Goal: Information Seeking & Learning: Learn about a topic

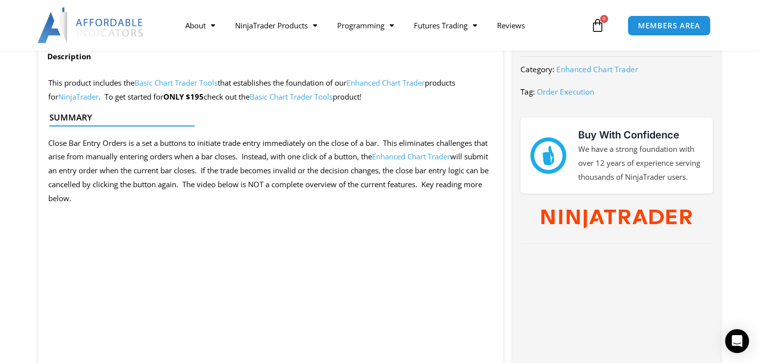
scroll to position [359, 0]
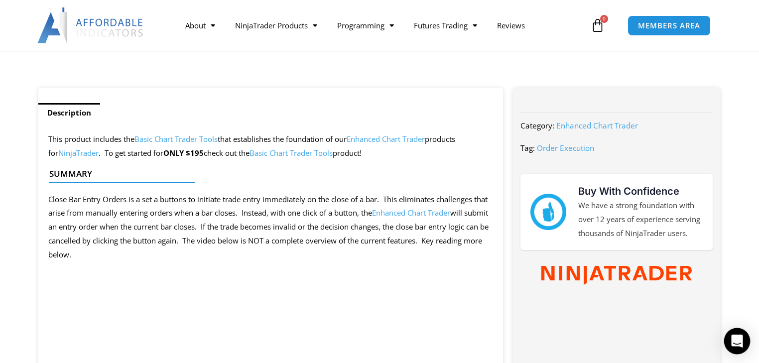
click at [738, 339] on icon "Open Intercom Messenger" at bounding box center [736, 341] width 11 height 13
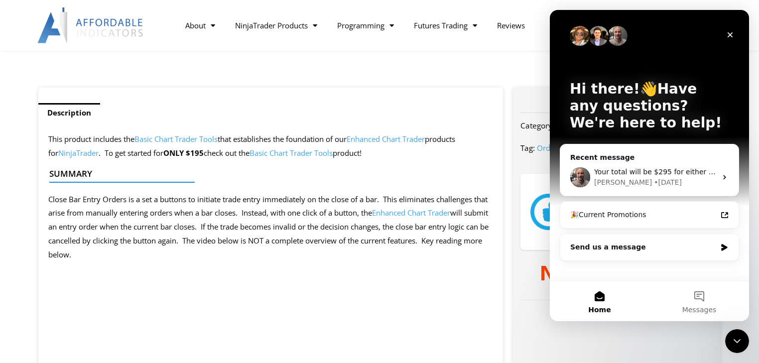
scroll to position [0, 0]
click at [725, 175] on icon "Intercom messenger" at bounding box center [725, 177] width 8 height 8
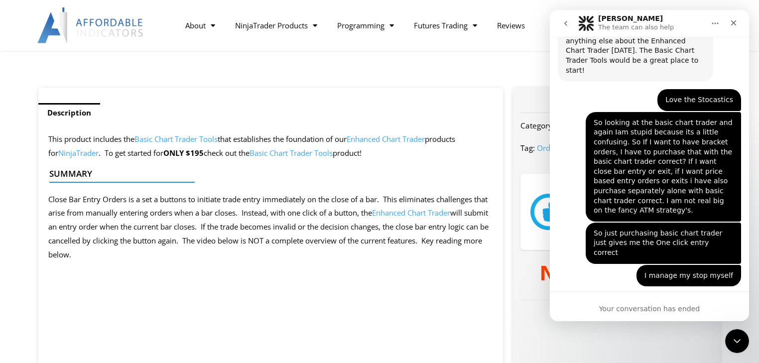
scroll to position [2356, 0]
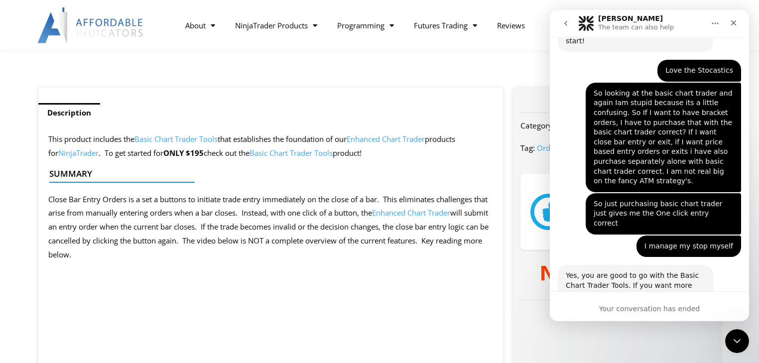
click at [679, 307] on div "Your conversation has ended" at bounding box center [649, 309] width 199 height 10
click at [610, 307] on div "Your conversation has ended" at bounding box center [649, 309] width 199 height 10
click at [656, 309] on div "Your conversation has ended" at bounding box center [649, 309] width 199 height 10
click at [566, 21] on icon "go back" at bounding box center [565, 23] width 3 height 5
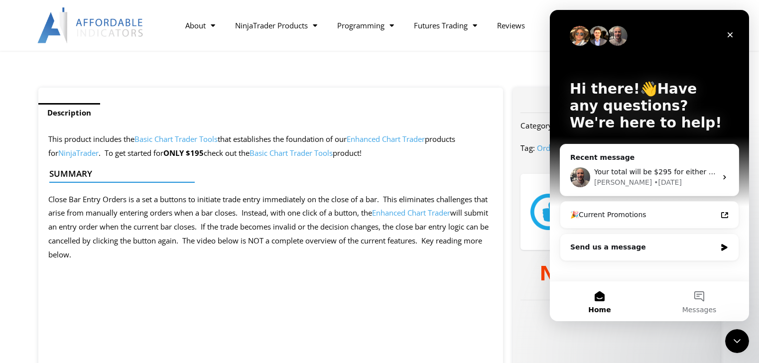
scroll to position [0, 0]
click at [723, 247] on icon "Intercom messenger" at bounding box center [724, 247] width 6 height 7
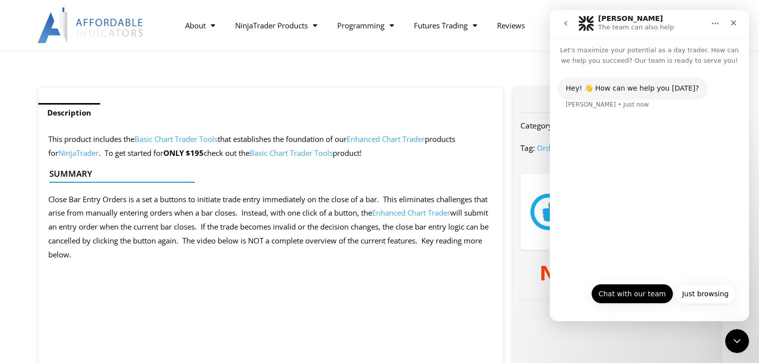
click at [643, 293] on button "Chat with our team" at bounding box center [632, 294] width 82 height 20
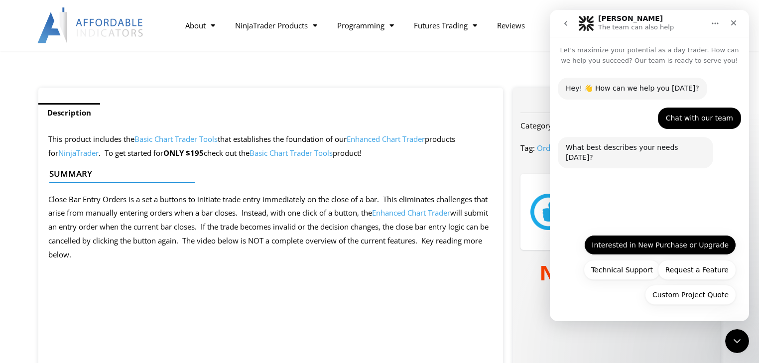
click at [677, 246] on button "Interested in New Purchase or Upgrade" at bounding box center [660, 245] width 152 height 20
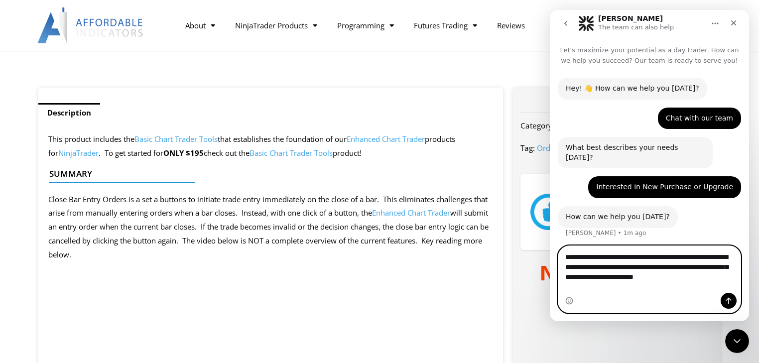
type textarea "**********"
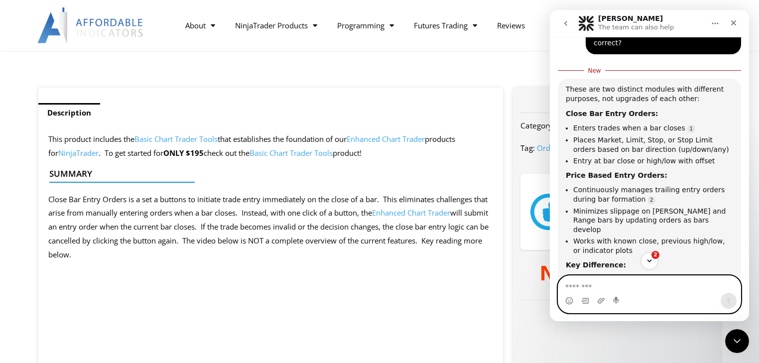
scroll to position [258, 0]
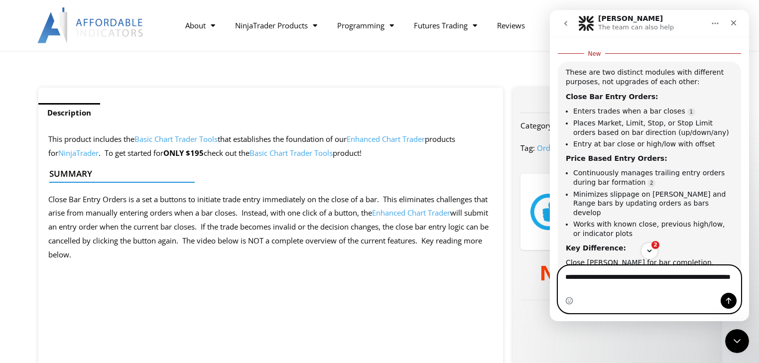
type textarea "**********"
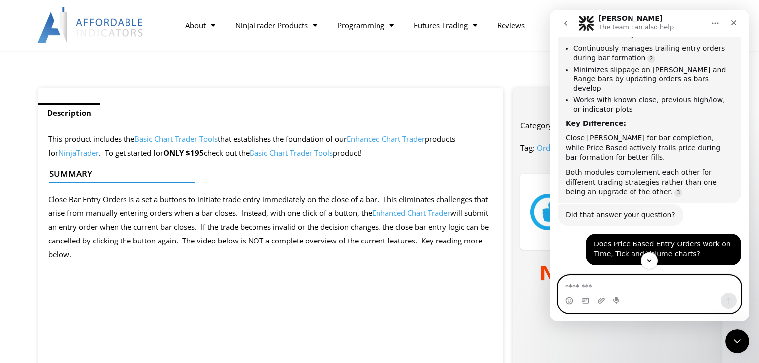
scroll to position [424, 0]
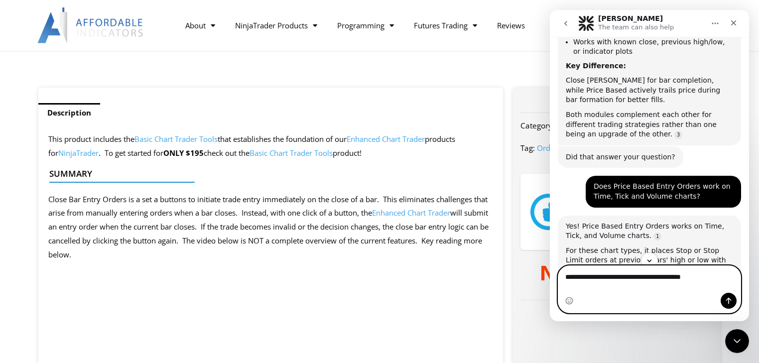
type textarea "**********"
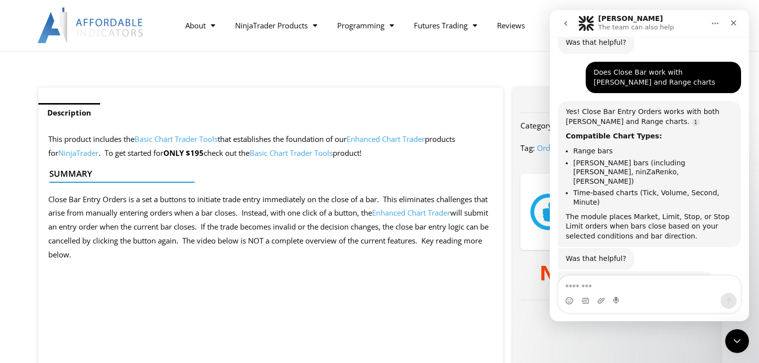
scroll to position [803, 0]
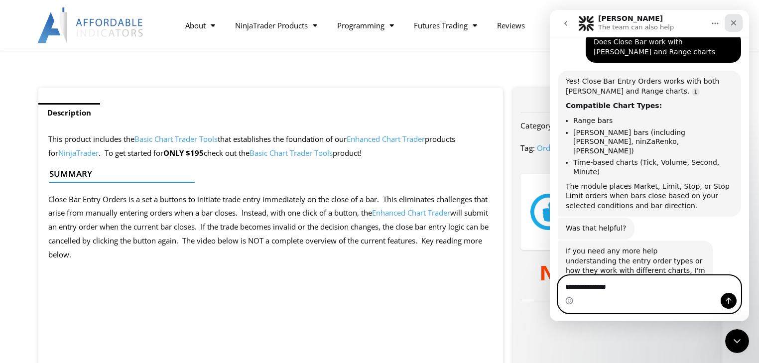
type textarea "**********"
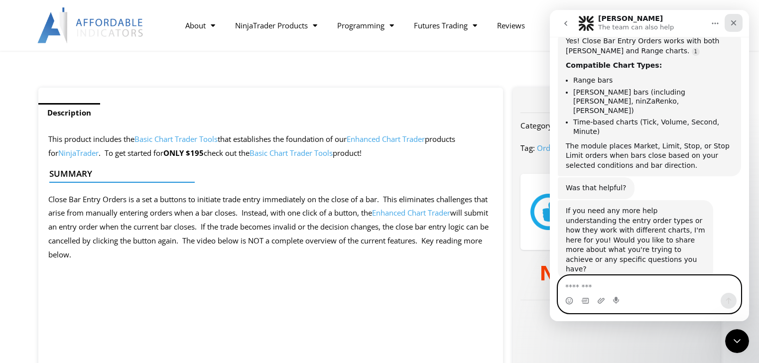
scroll to position [875, 0]
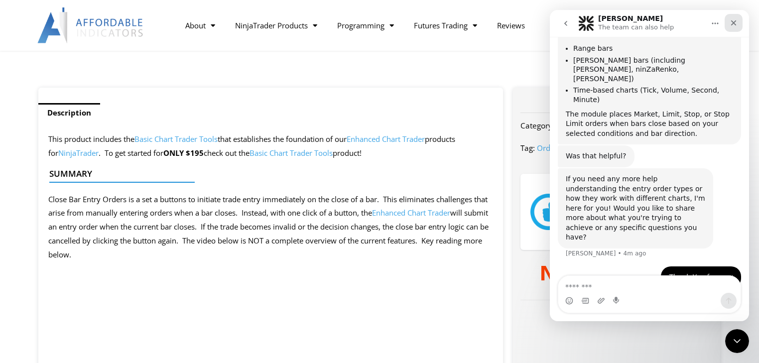
click at [734, 24] on icon "Close" at bounding box center [734, 23] width 8 height 8
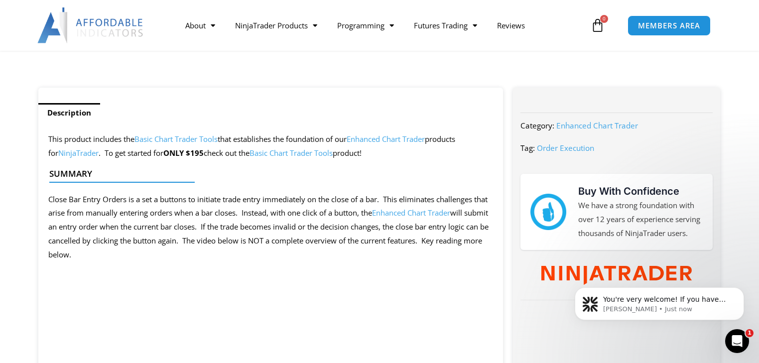
scroll to position [891, 0]
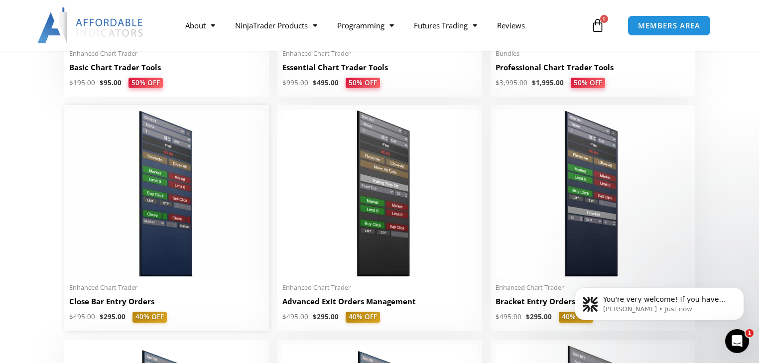
scroll to position [630, 0]
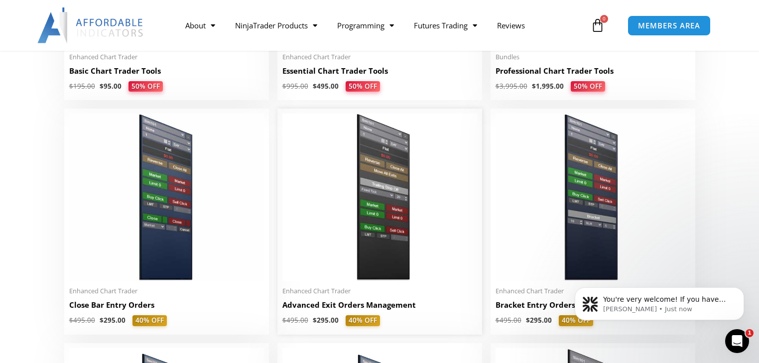
click at [391, 308] on h2 "Advanced Exit Orders Management" at bounding box center [379, 305] width 195 height 10
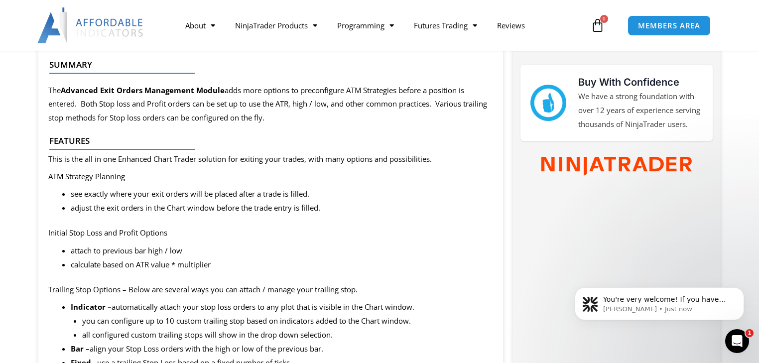
scroll to position [518, 0]
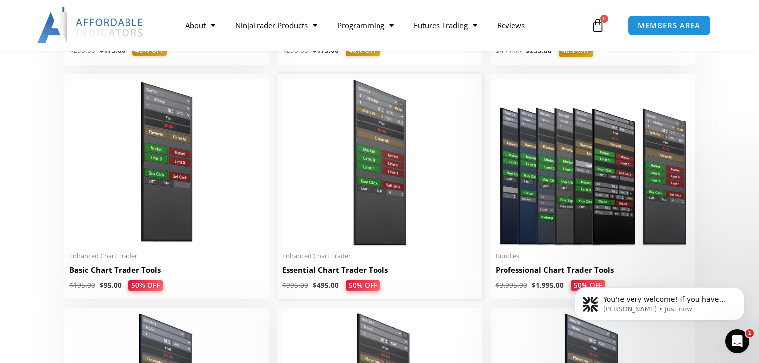
click at [350, 271] on h2 "Essential Chart Trader Tools" at bounding box center [379, 270] width 195 height 10
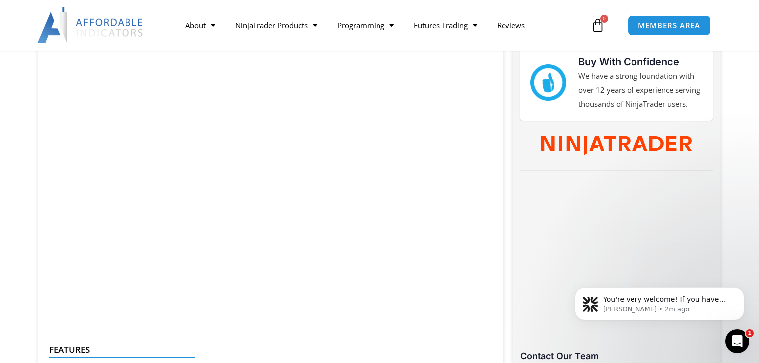
scroll to position [478, 0]
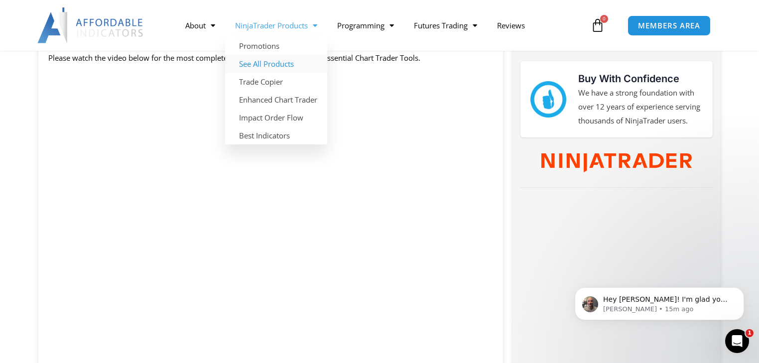
click at [263, 63] on link "See All Products" at bounding box center [276, 64] width 102 height 18
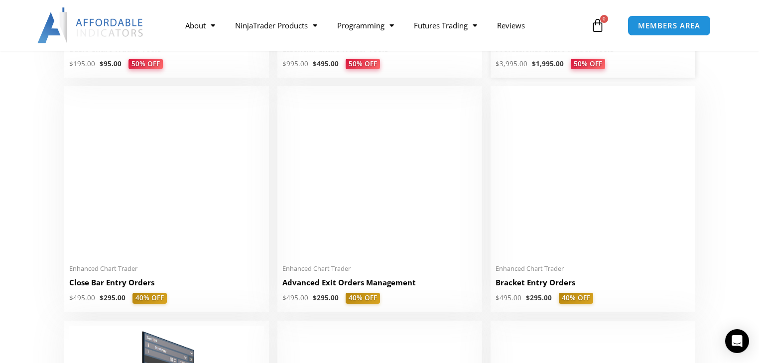
scroll to position [677, 0]
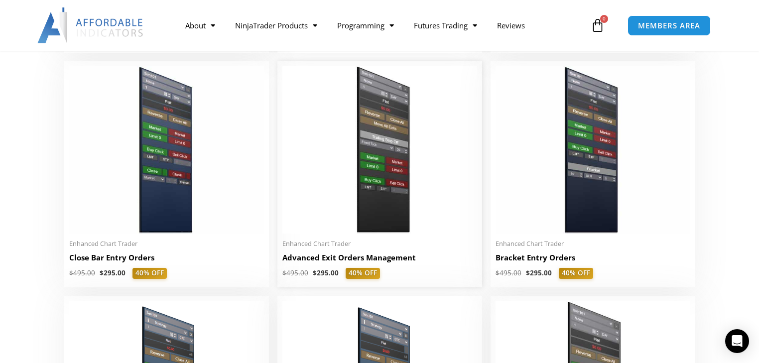
click at [321, 262] on h2 "Advanced Exit Orders Management" at bounding box center [379, 257] width 195 height 10
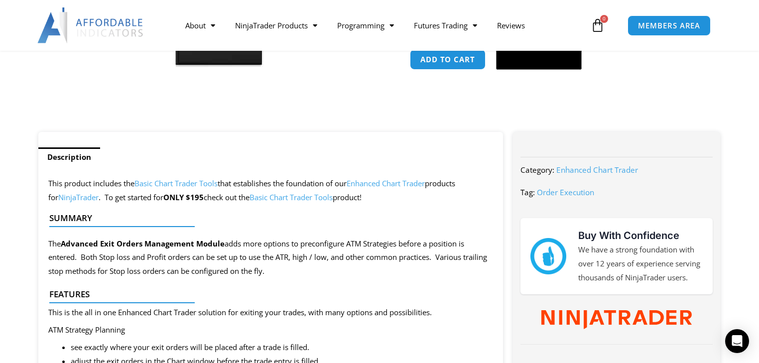
scroll to position [319, 0]
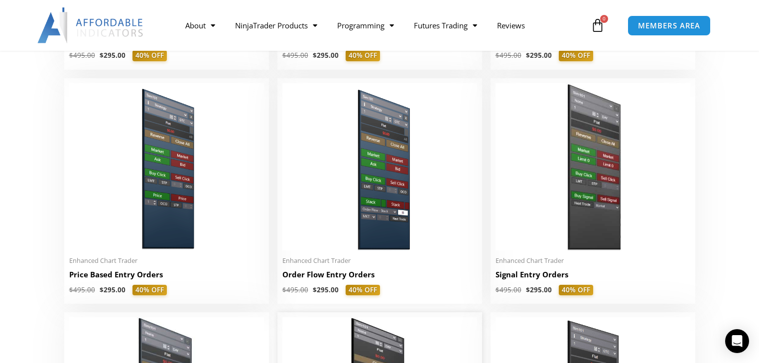
scroll to position [876, 0]
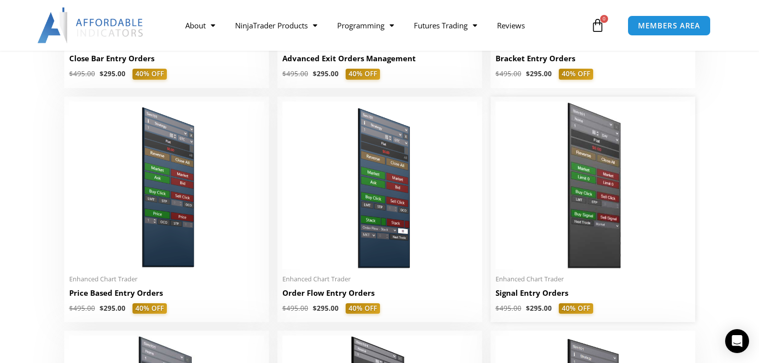
click at [521, 294] on h2 "Signal Entry Orders" at bounding box center [592, 293] width 195 height 10
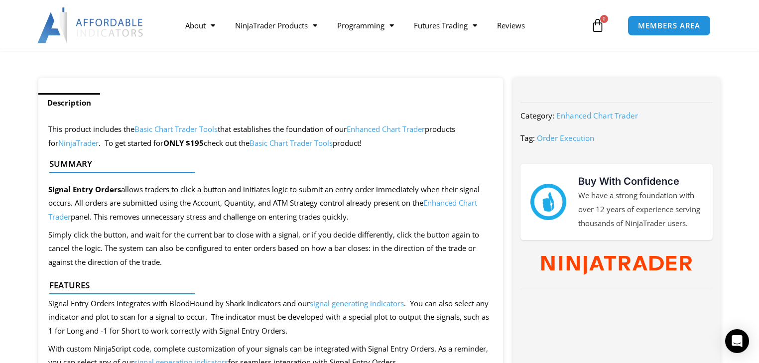
scroll to position [359, 0]
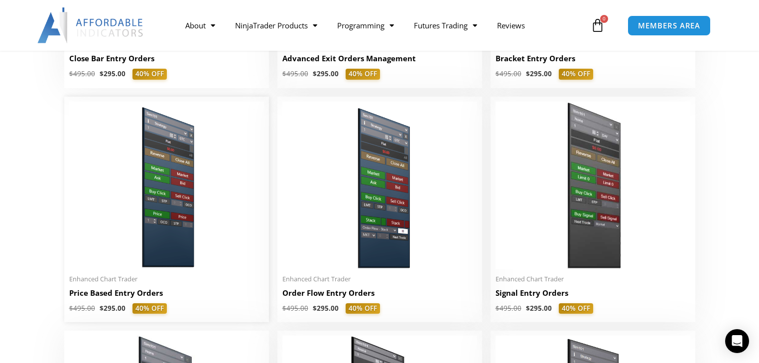
click at [134, 294] on h2 "Price Based Entry Orders" at bounding box center [166, 293] width 195 height 10
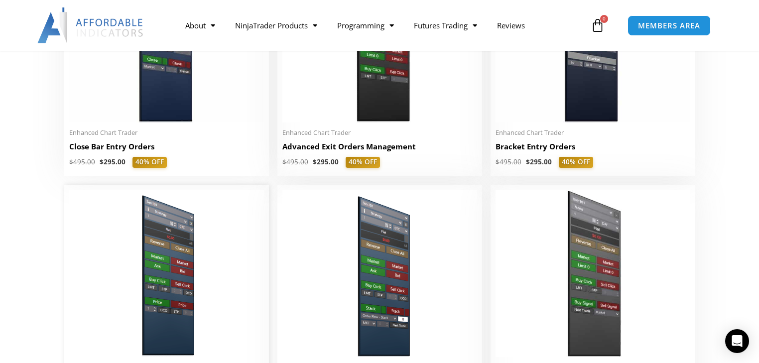
scroll to position [757, 0]
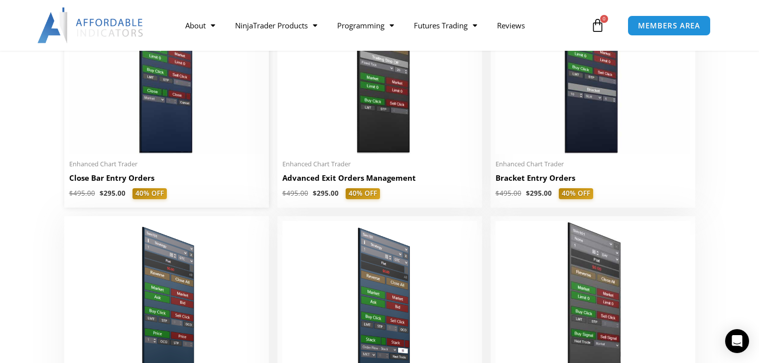
click at [121, 181] on h2 "Close Bar Entry Orders" at bounding box center [166, 178] width 195 height 10
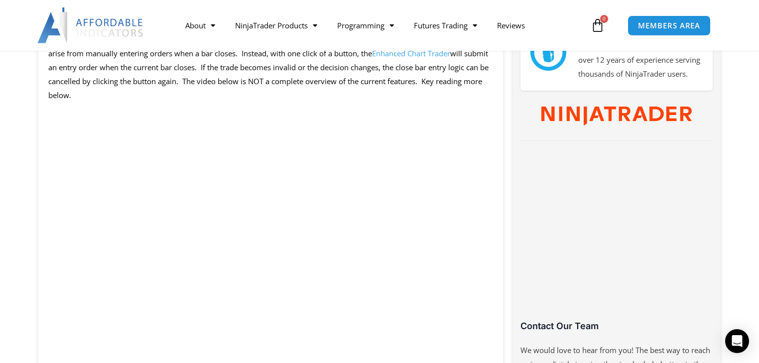
scroll to position [529, 0]
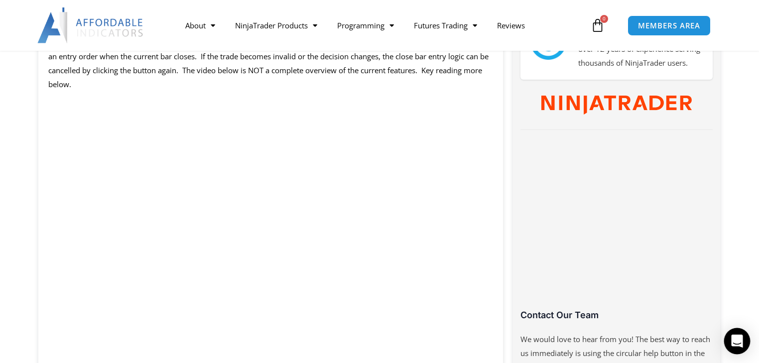
click at [735, 341] on icon "Open Intercom Messenger" at bounding box center [736, 341] width 11 height 13
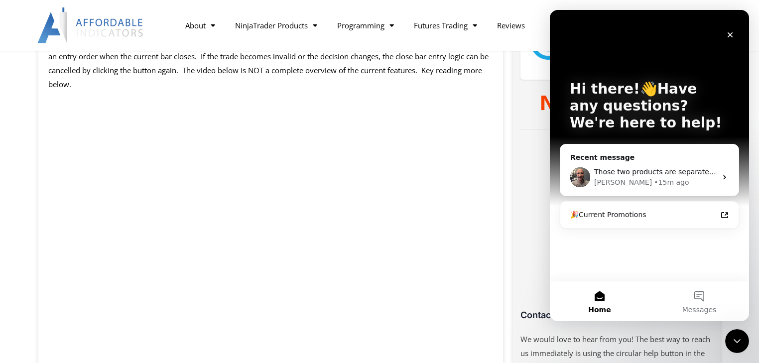
scroll to position [0, 0]
click at [726, 177] on icon "Intercom messenger" at bounding box center [725, 177] width 8 height 8
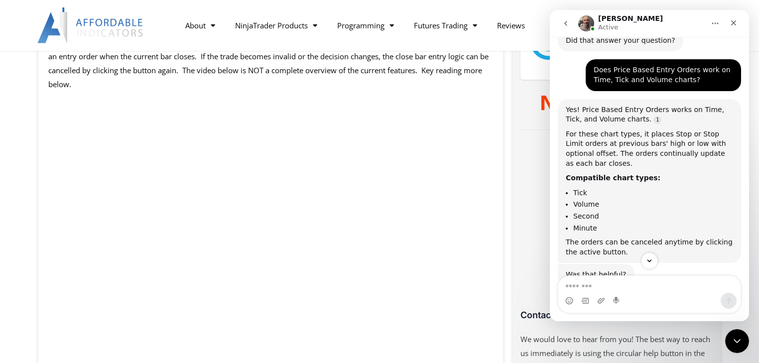
scroll to position [534, 0]
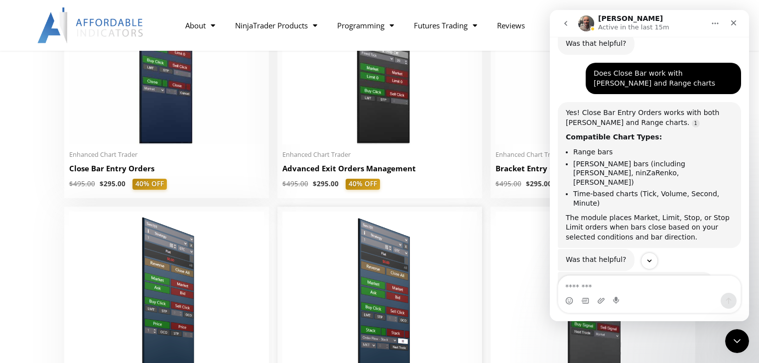
scroll to position [757, 0]
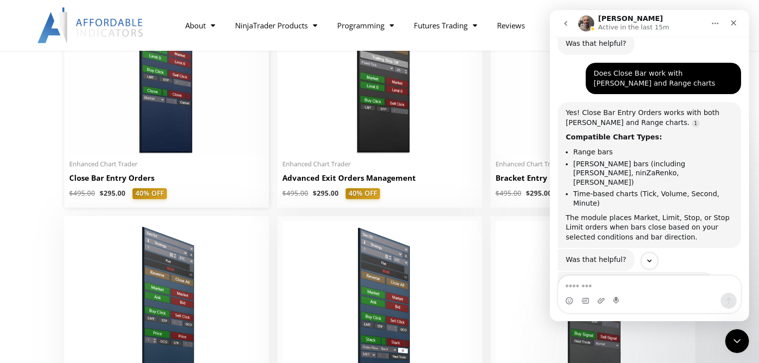
click at [123, 181] on h2 "Close Bar Entry Orders" at bounding box center [166, 178] width 195 height 10
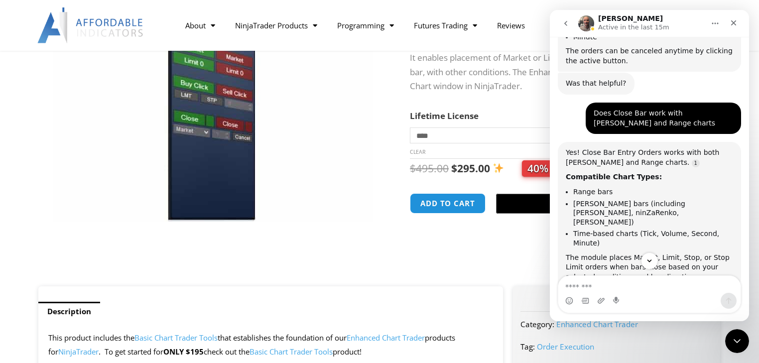
scroll to position [159, 0]
click at [452, 210] on button "Add to cart" at bounding box center [448, 203] width 80 height 21
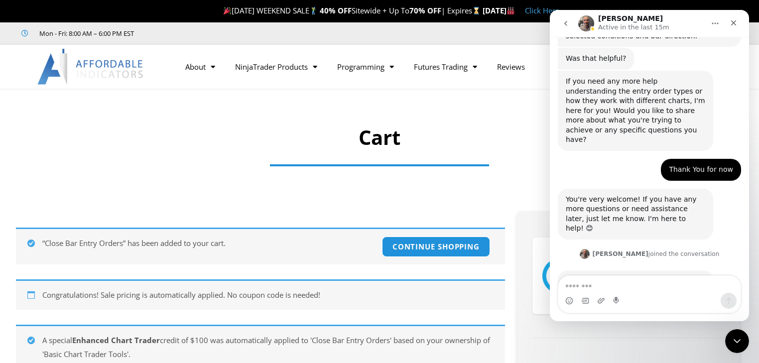
scroll to position [1092, 0]
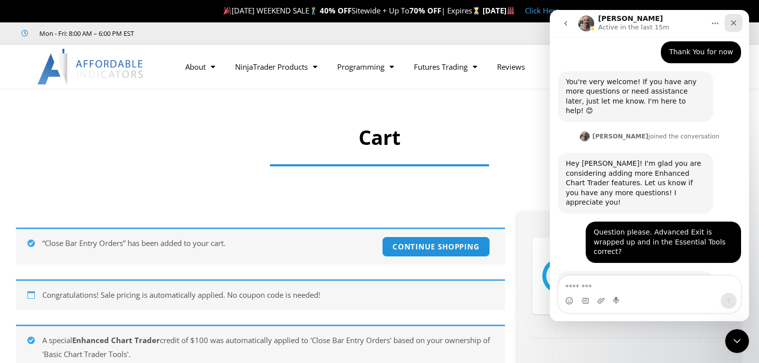
click at [735, 21] on icon "Close" at bounding box center [733, 22] width 5 height 5
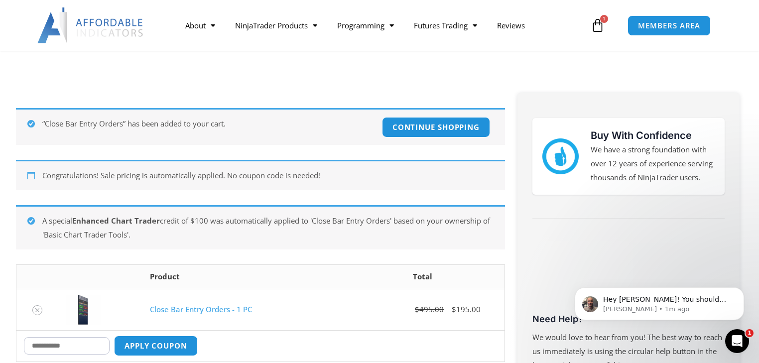
scroll to position [1385, 0]
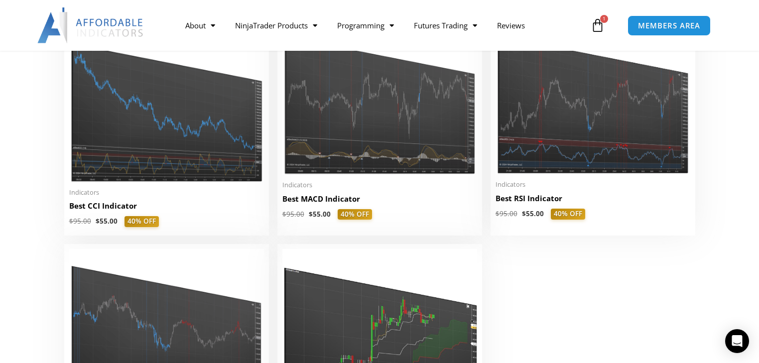
scroll to position [2111, 0]
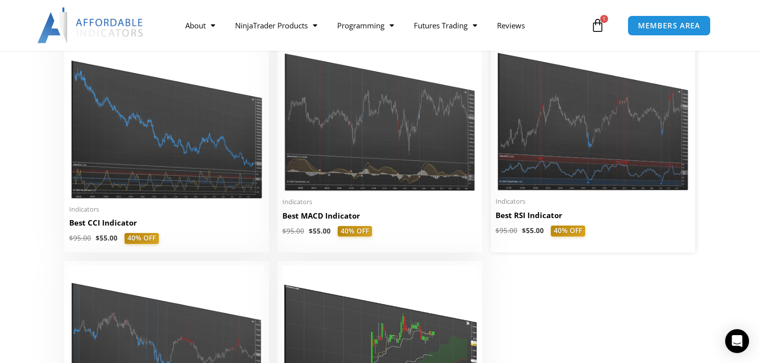
click at [598, 133] on img at bounding box center [592, 113] width 195 height 156
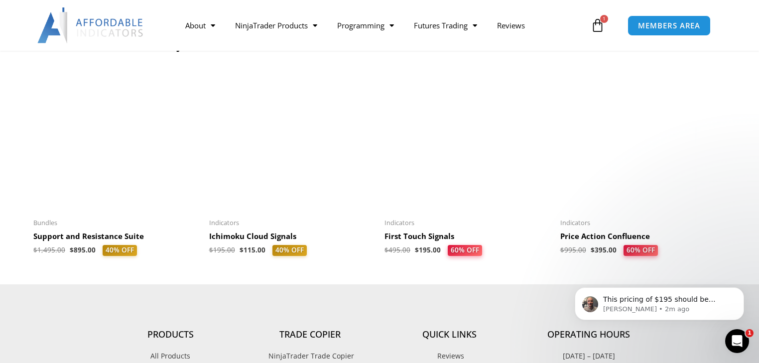
scroll to position [1394, 0]
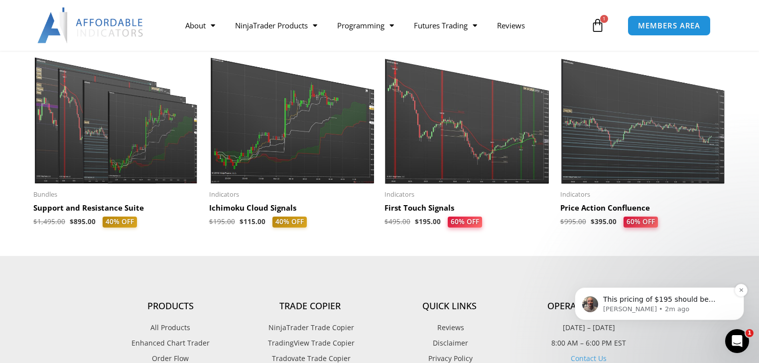
click at [676, 301] on p "This pricing of $195 should be automatically added once the product is in your …" at bounding box center [667, 300] width 128 height 10
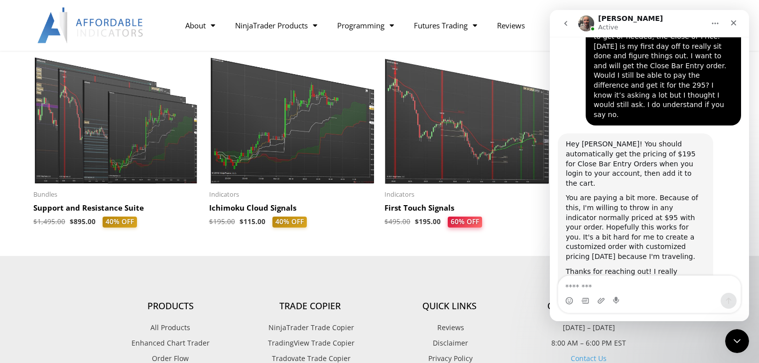
scroll to position [1493, 0]
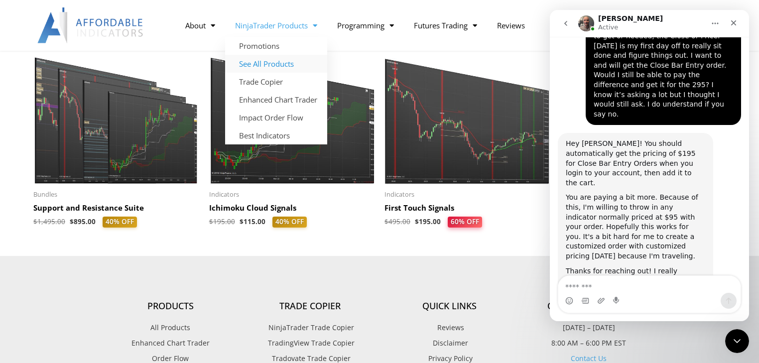
click at [279, 65] on link "See All Products" at bounding box center [276, 64] width 102 height 18
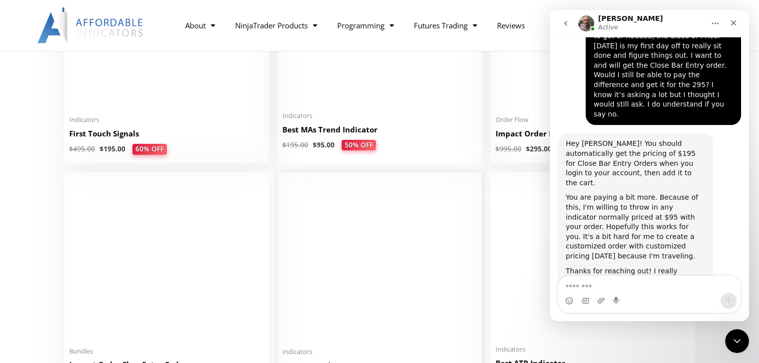
scroll to position [1753, 0]
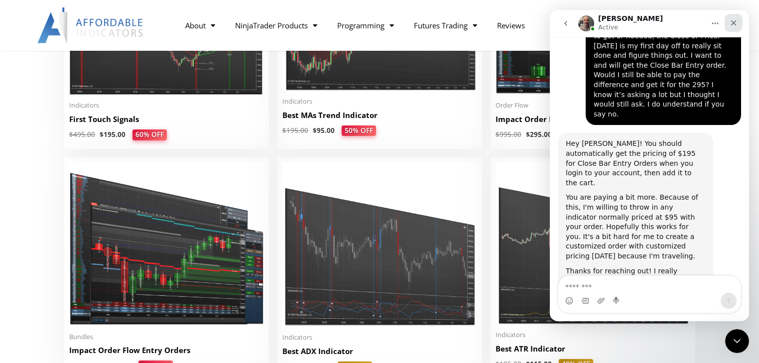
click at [731, 22] on icon "Close" at bounding box center [734, 23] width 8 height 8
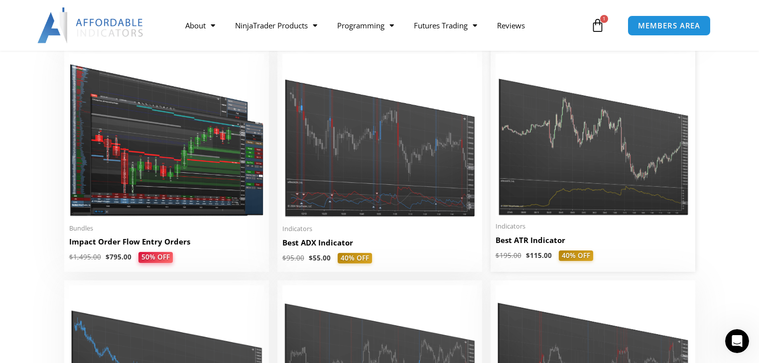
scroll to position [1992, 0]
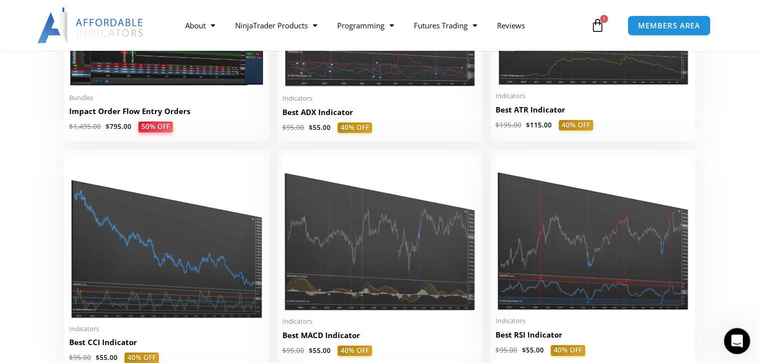
click at [735, 340] on icon "Open Intercom Messenger" at bounding box center [736, 340] width 16 height 16
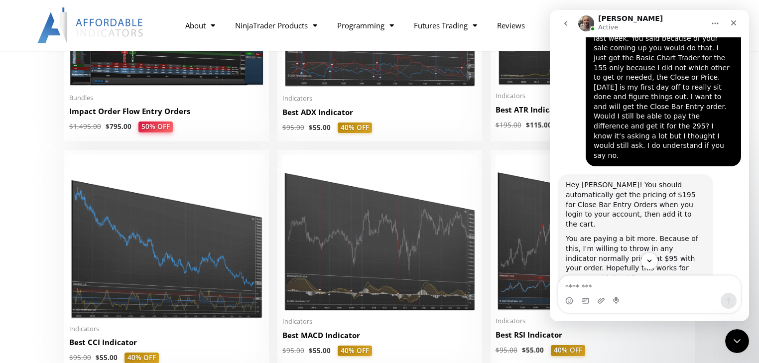
scroll to position [1454, 0]
click at [737, 339] on icon "Close Intercom Messenger" at bounding box center [735, 340] width 7 height 4
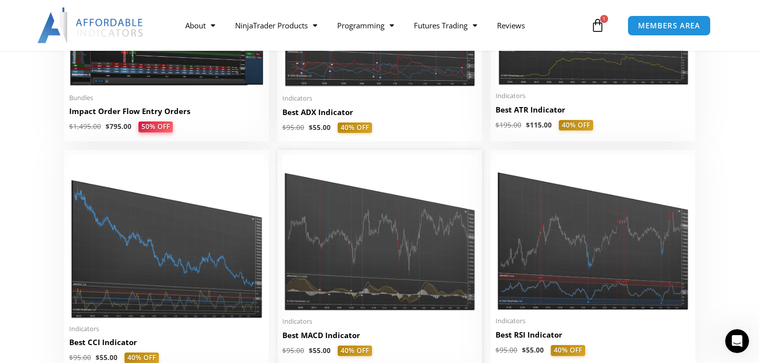
click at [373, 276] on img at bounding box center [379, 233] width 195 height 156
click at [163, 275] on img at bounding box center [166, 237] width 195 height 164
click at [602, 257] on img at bounding box center [592, 233] width 195 height 156
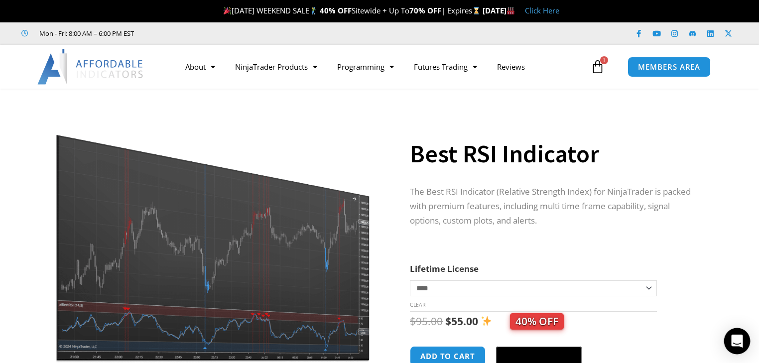
click at [737, 342] on icon "Open Intercom Messenger" at bounding box center [736, 341] width 11 height 13
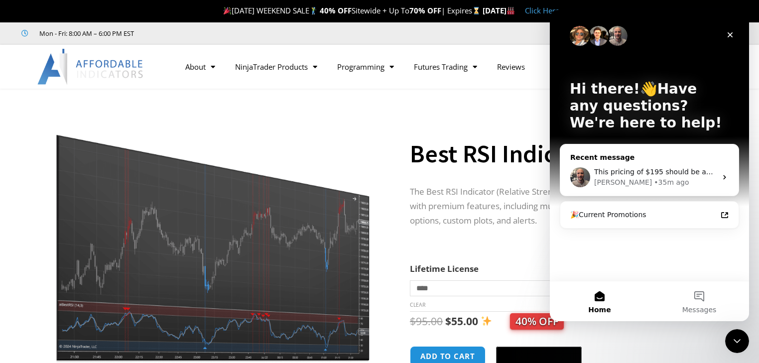
click at [717, 177] on div "This pricing of $195 should be automatically added once the product is in your …" at bounding box center [649, 177] width 178 height 37
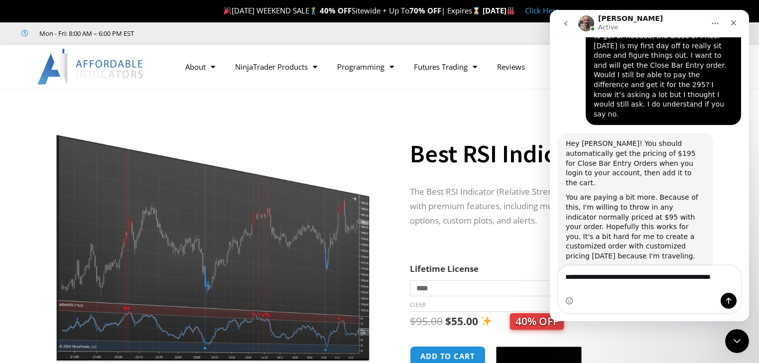
scroll to position [1503, 0]
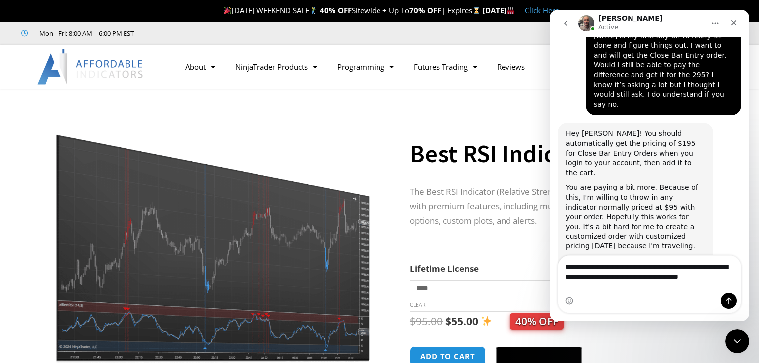
type textarea "**********"
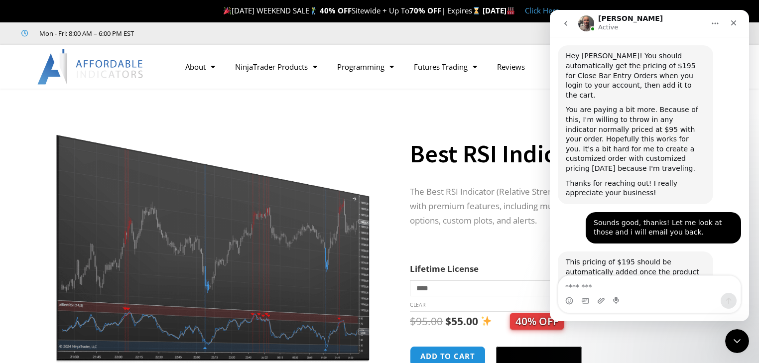
scroll to position [1592, 0]
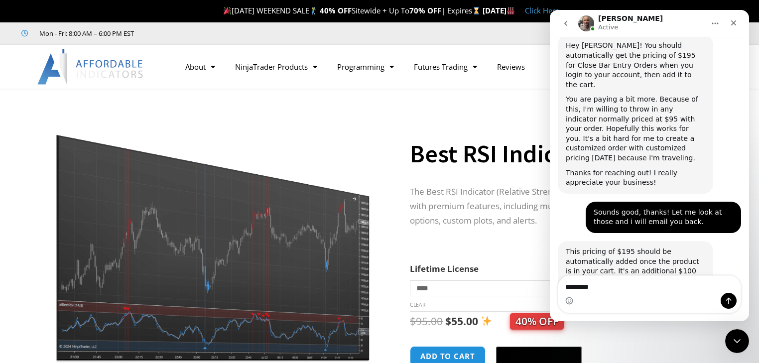
type textarea "**********"
